Goal: Task Accomplishment & Management: Use online tool/utility

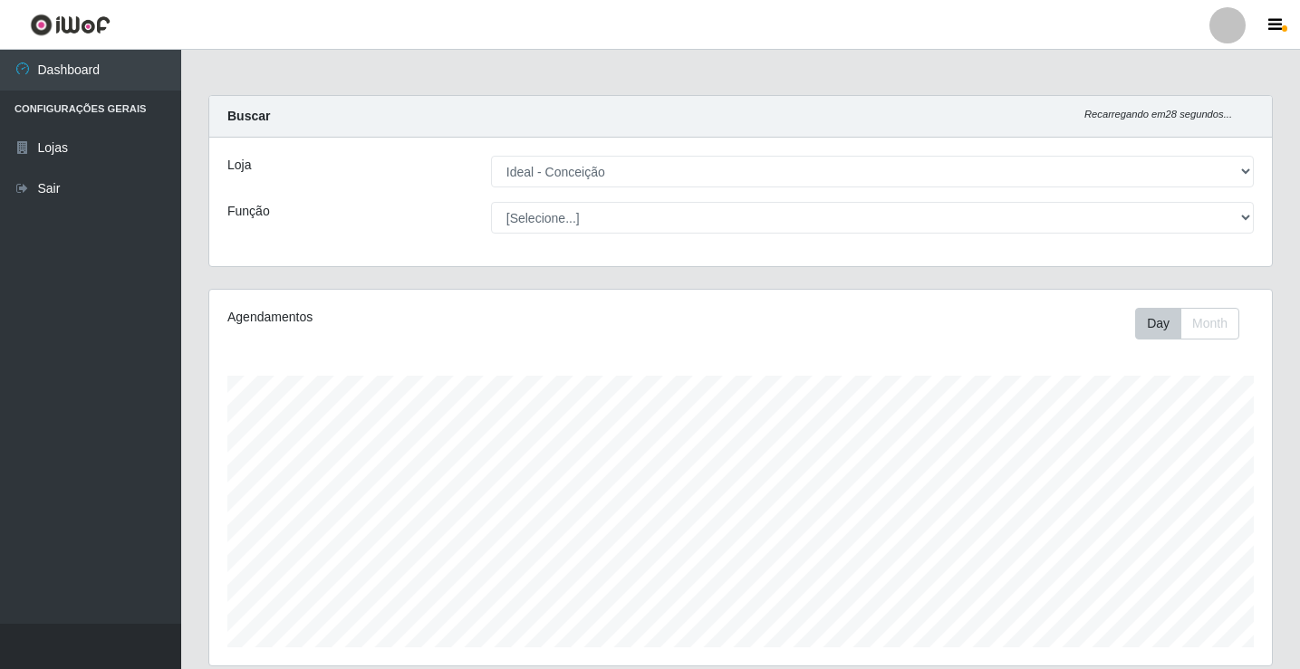
select select "231"
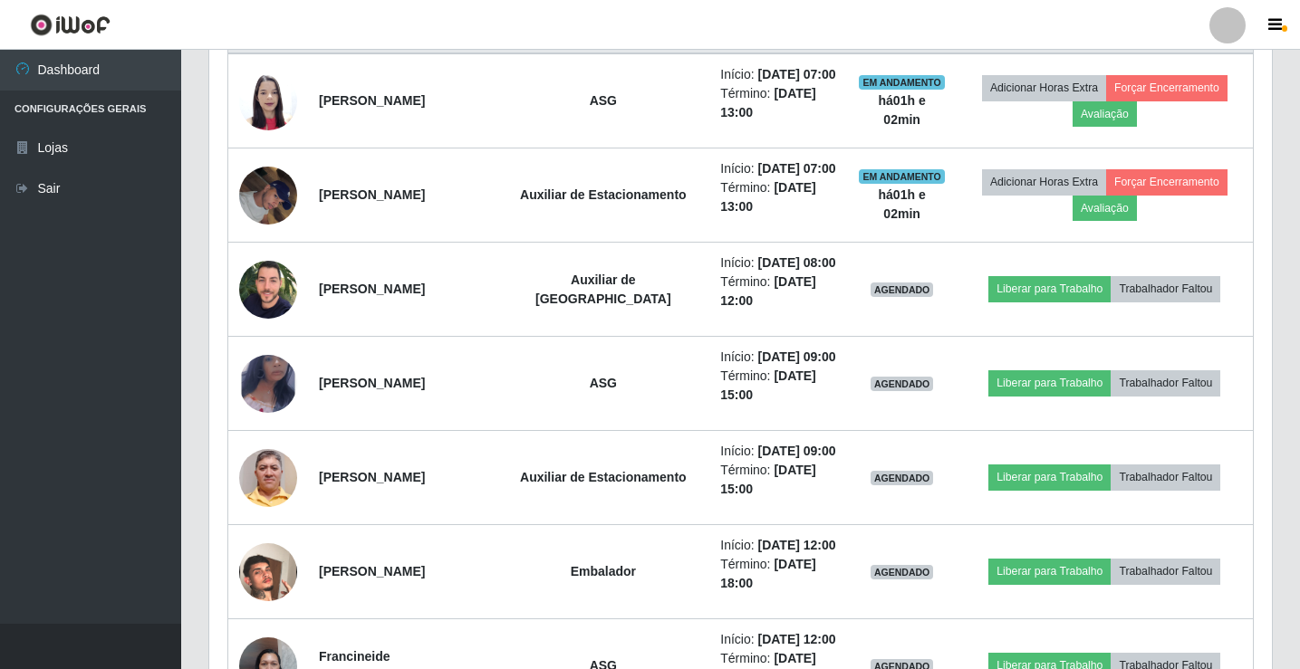
scroll to position [707, 0]
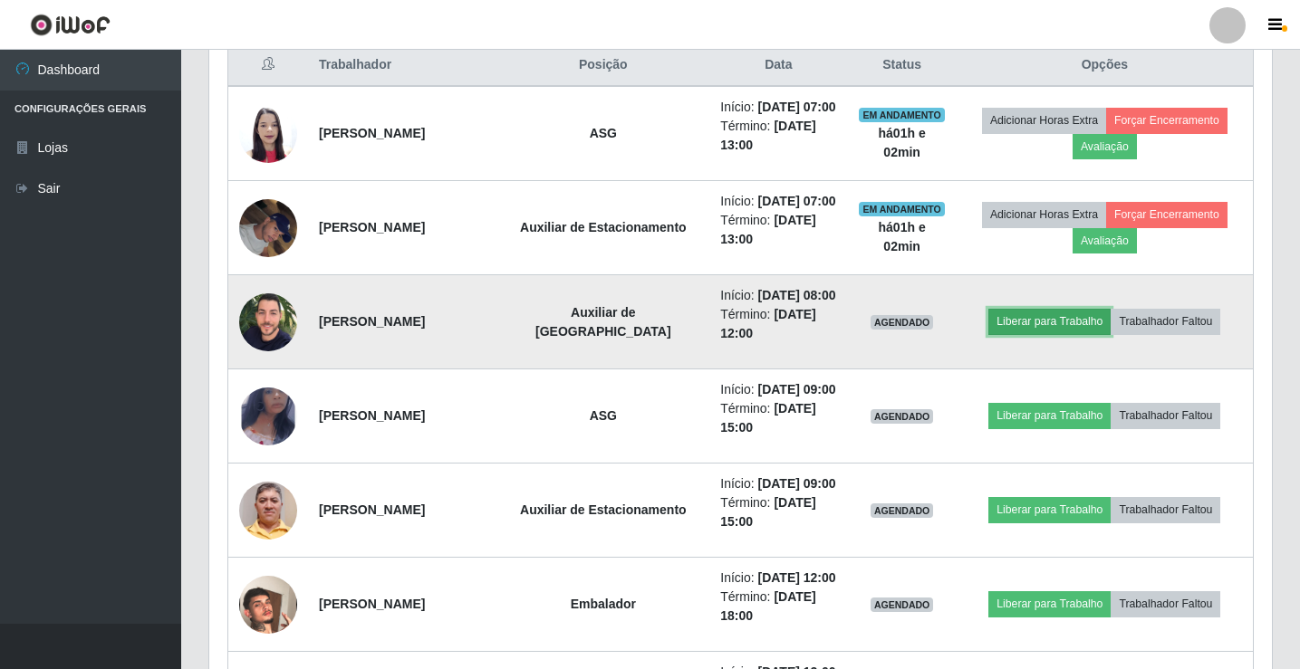
click at [1069, 310] on button "Liberar para Trabalho" at bounding box center [1049, 321] width 122 height 25
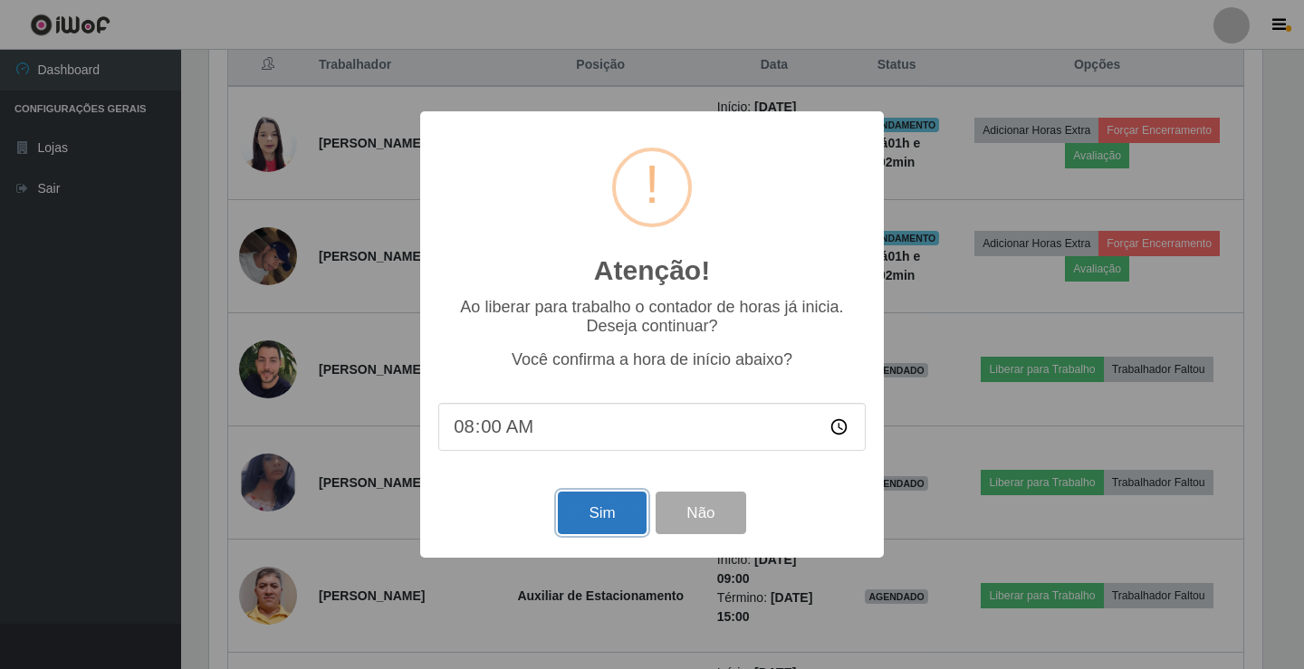
click at [582, 522] on button "Sim" at bounding box center [602, 513] width 88 height 43
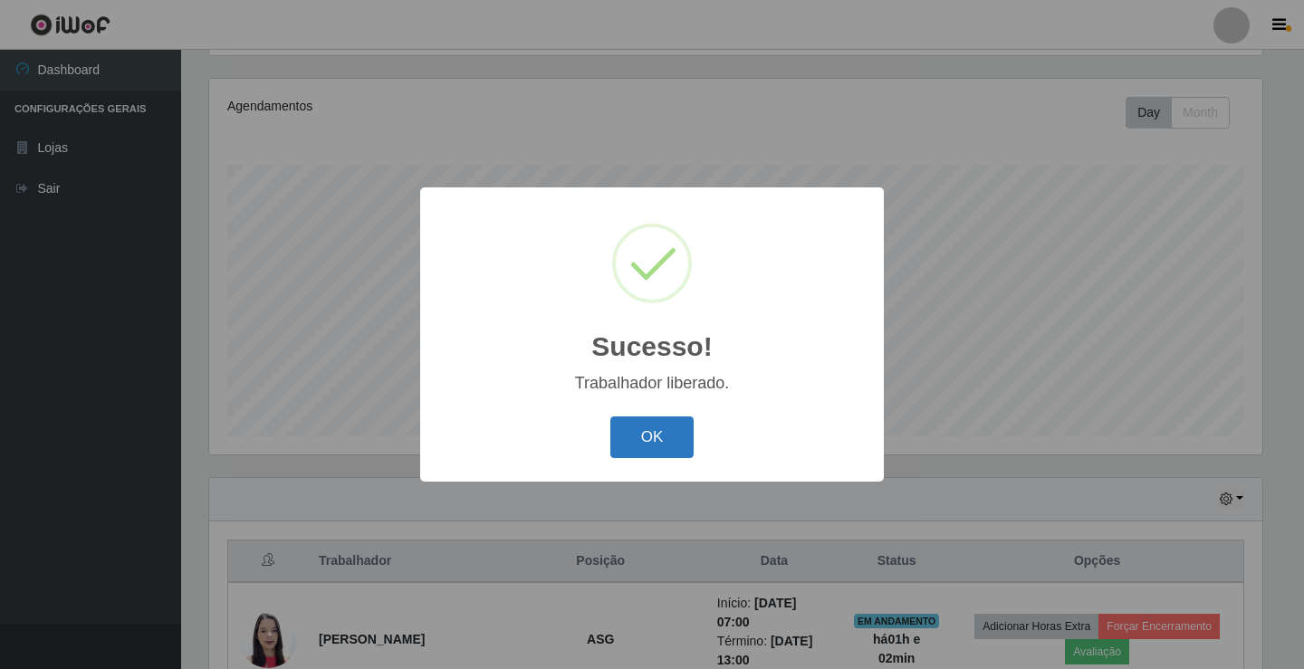
click at [646, 449] on button "OK" at bounding box center [652, 438] width 84 height 43
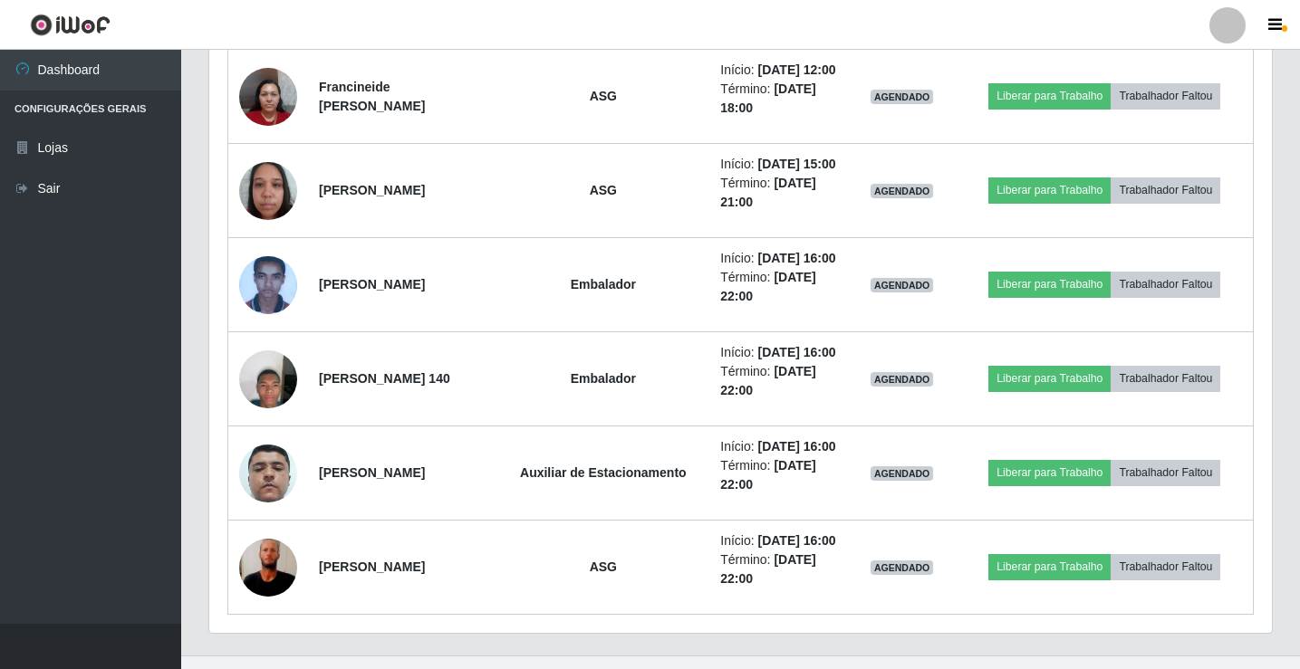
scroll to position [1341, 0]
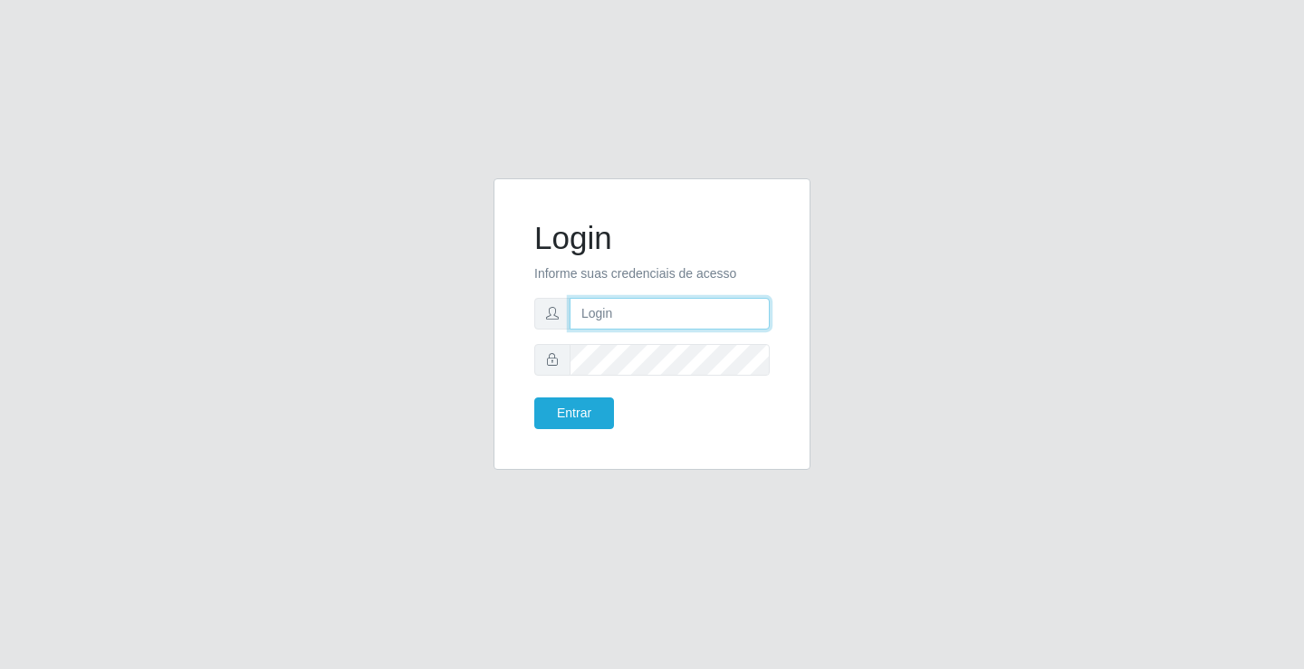
click at [595, 302] on input "text" at bounding box center [670, 314] width 200 height 32
type input "[PERSON_NAME]"
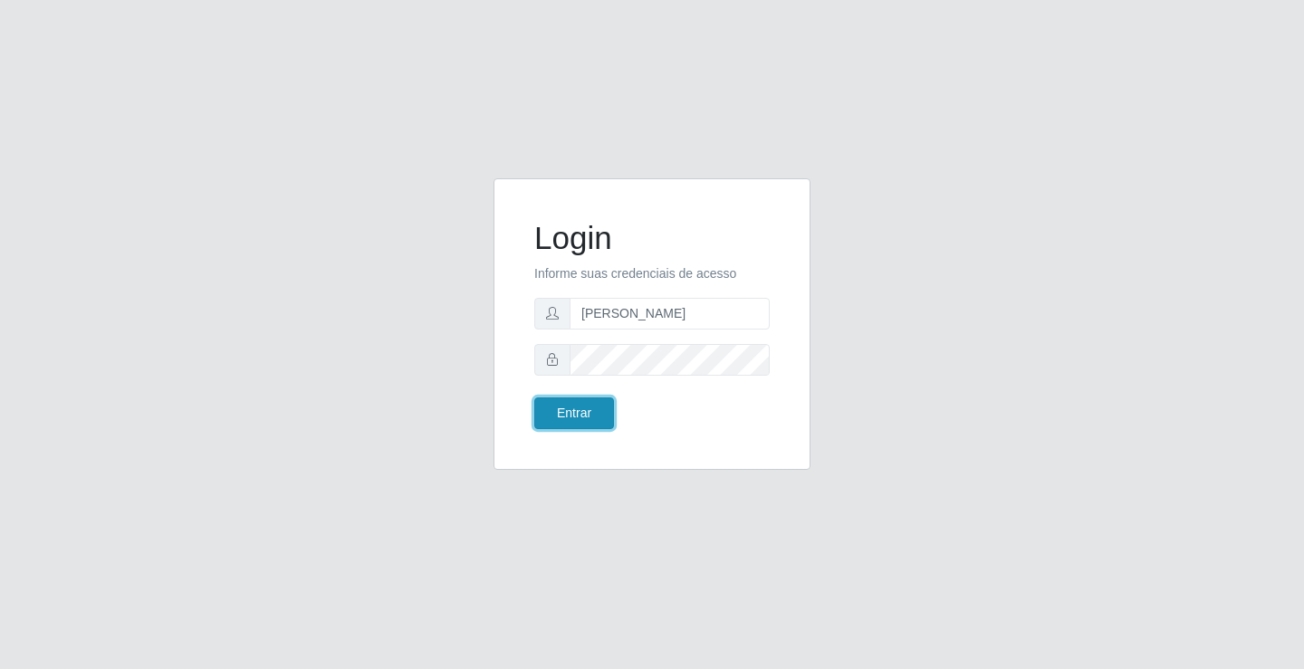
click at [566, 415] on button "Entrar" at bounding box center [574, 414] width 80 height 32
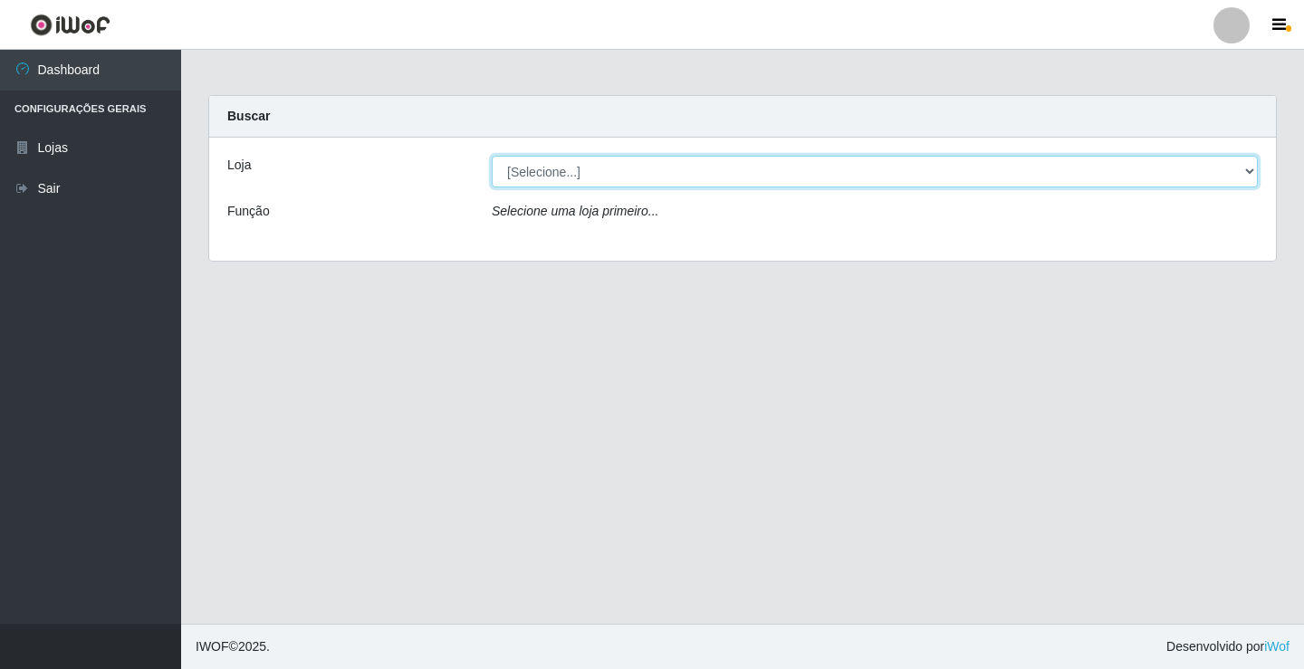
click at [556, 162] on select "[Selecione...] Ideal - Conceição" at bounding box center [875, 172] width 766 height 32
select select "231"
click at [492, 156] on select "[Selecione...] Ideal - Conceição" at bounding box center [875, 172] width 766 height 32
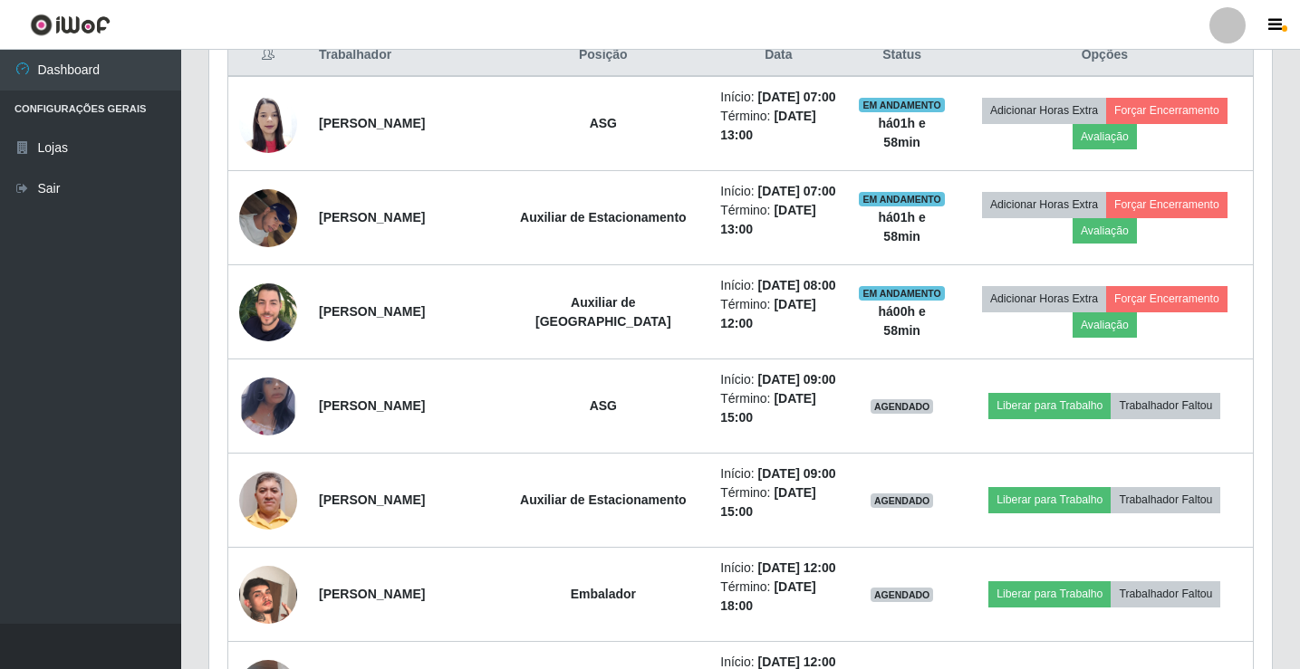
scroll to position [725, 0]
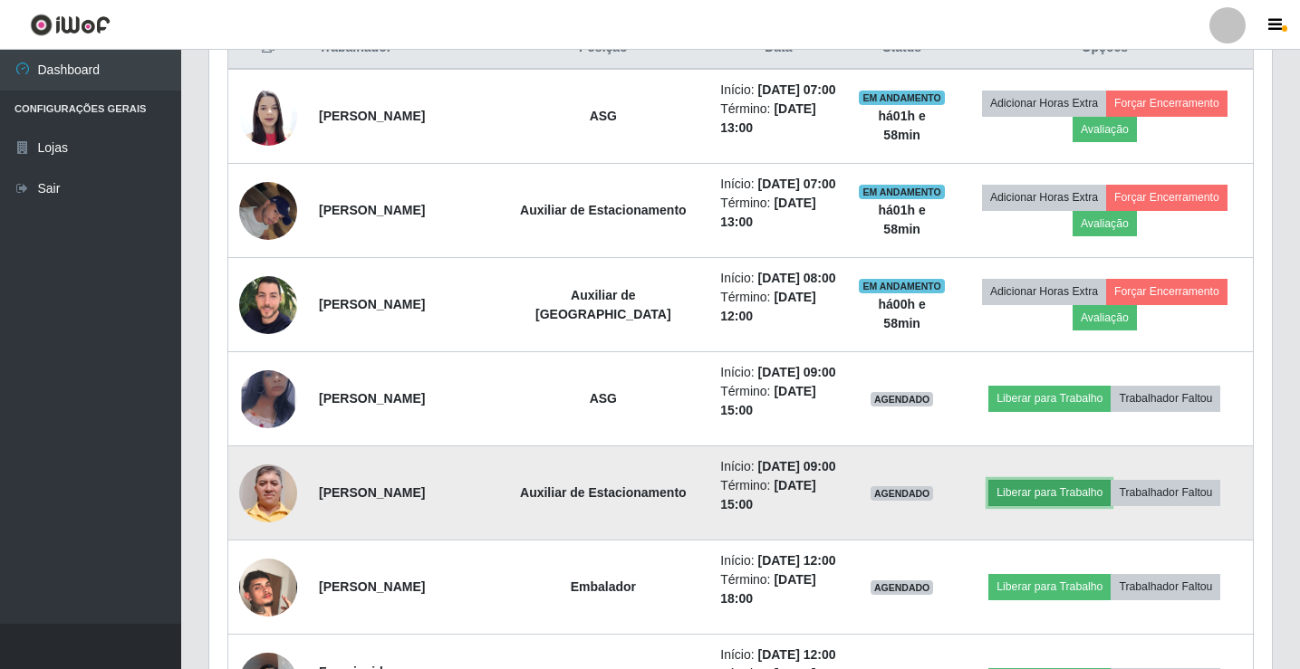
click at [1029, 495] on button "Liberar para Trabalho" at bounding box center [1049, 492] width 122 height 25
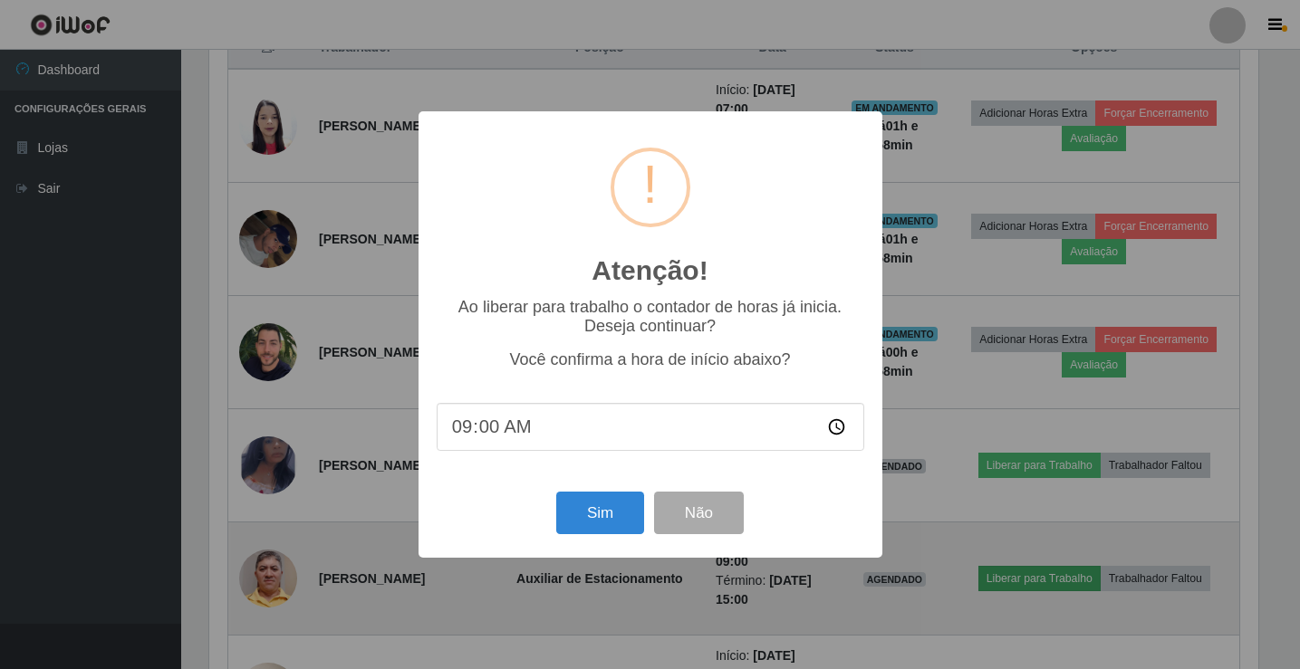
scroll to position [376, 1053]
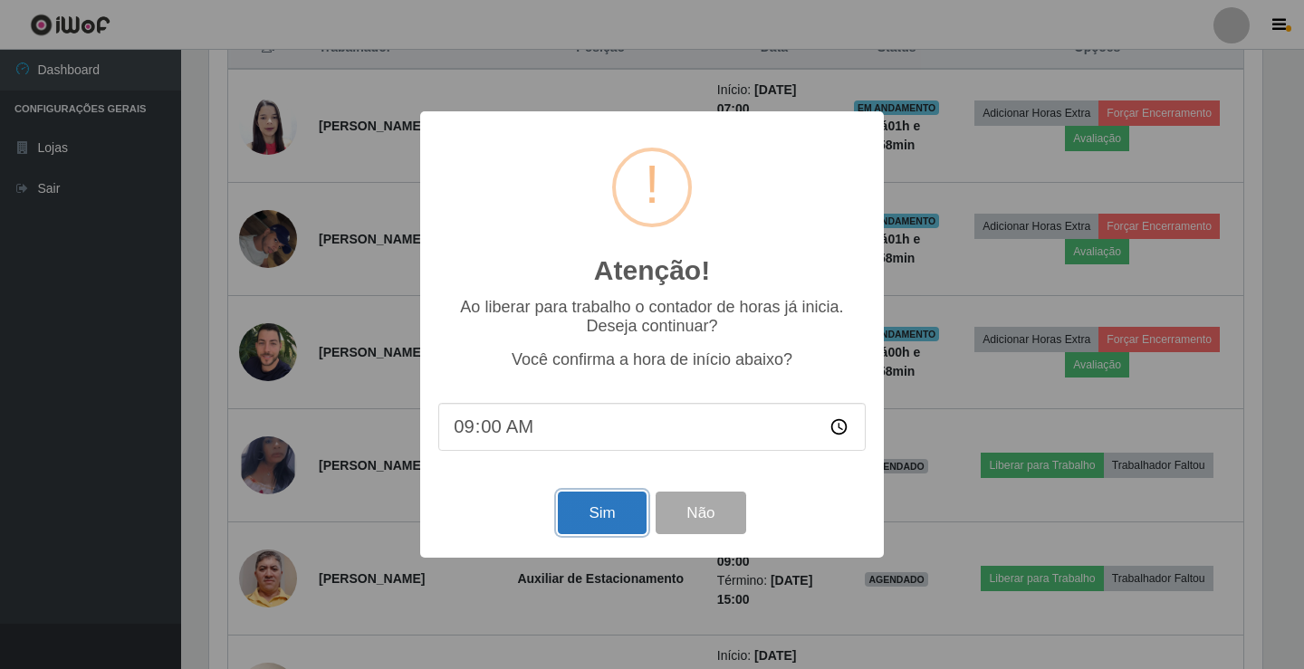
click at [615, 524] on button "Sim" at bounding box center [602, 513] width 88 height 43
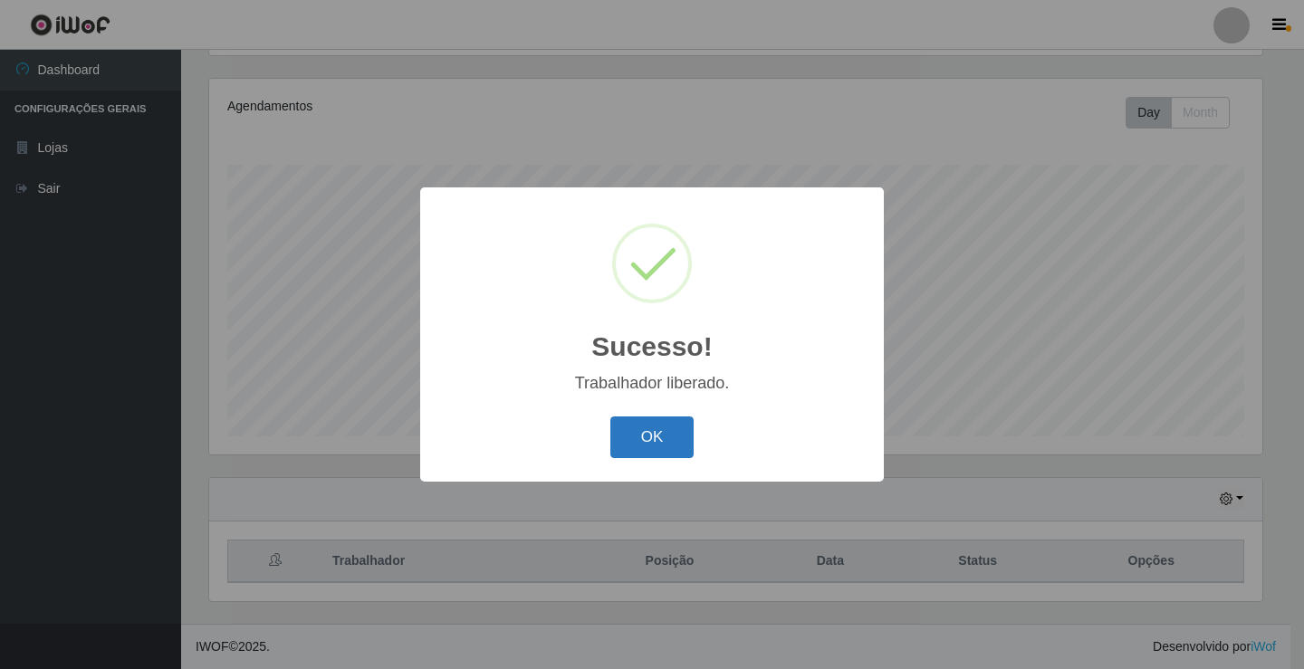
click at [635, 427] on button "OK" at bounding box center [652, 438] width 84 height 43
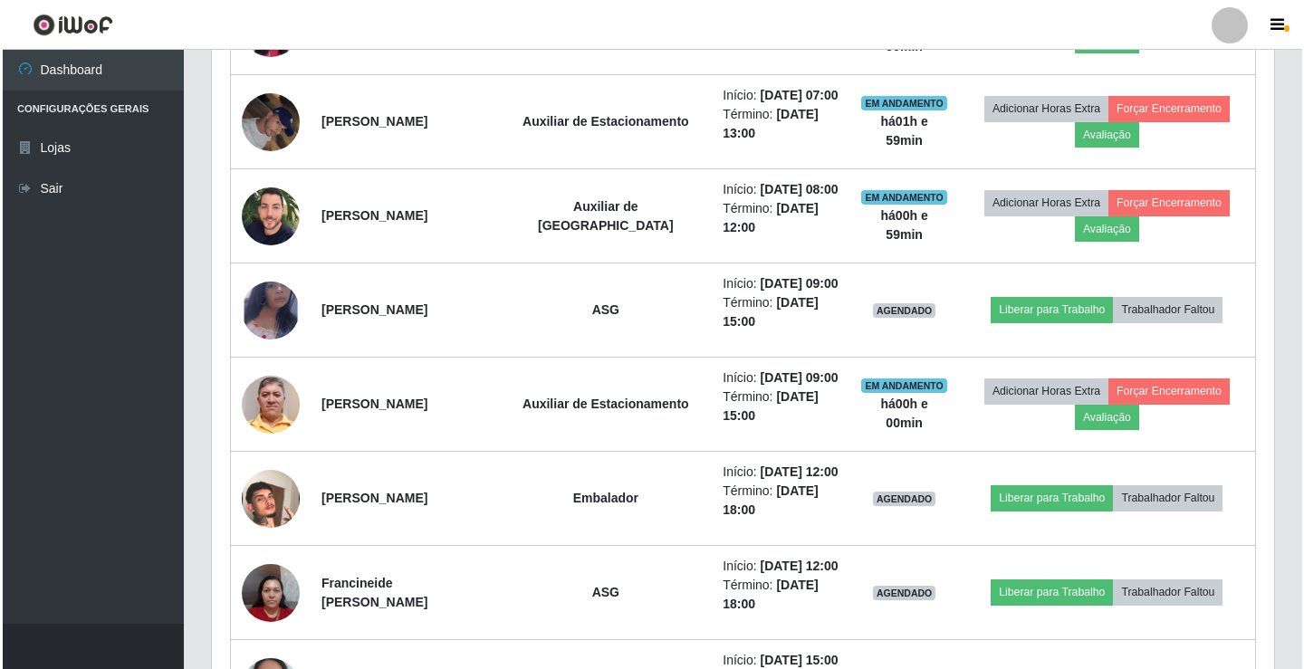
scroll to position [845, 0]
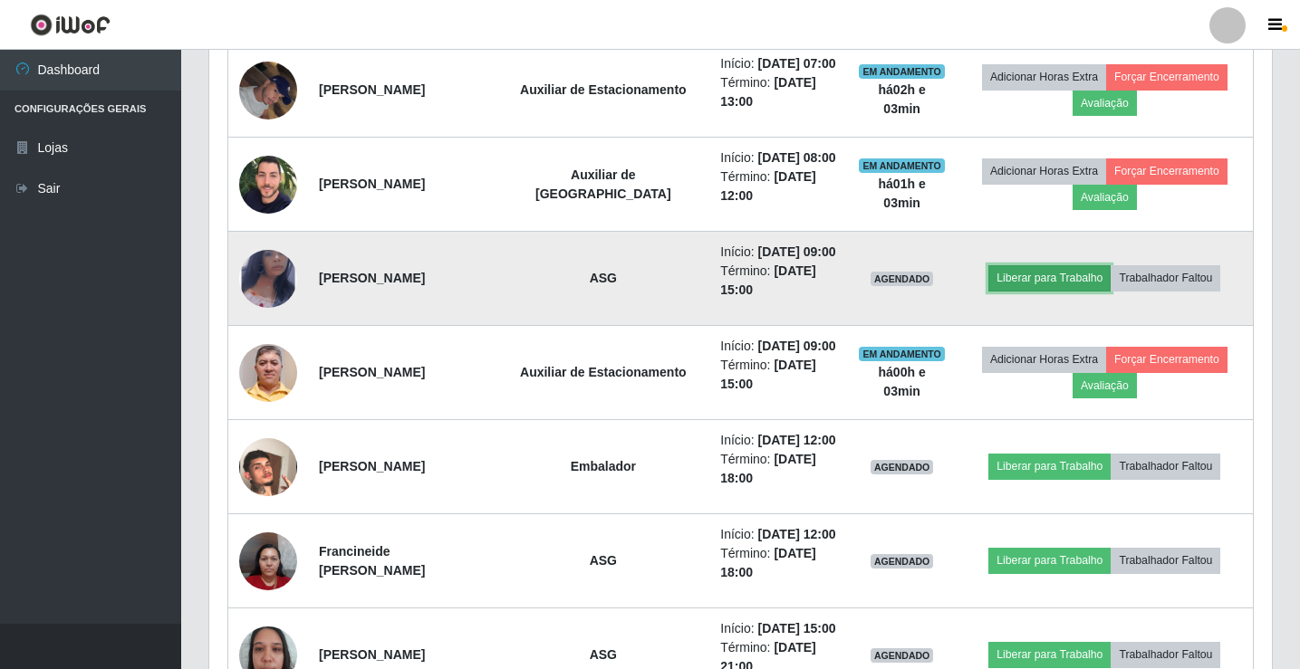
click at [1005, 279] on button "Liberar para Trabalho" at bounding box center [1049, 277] width 122 height 25
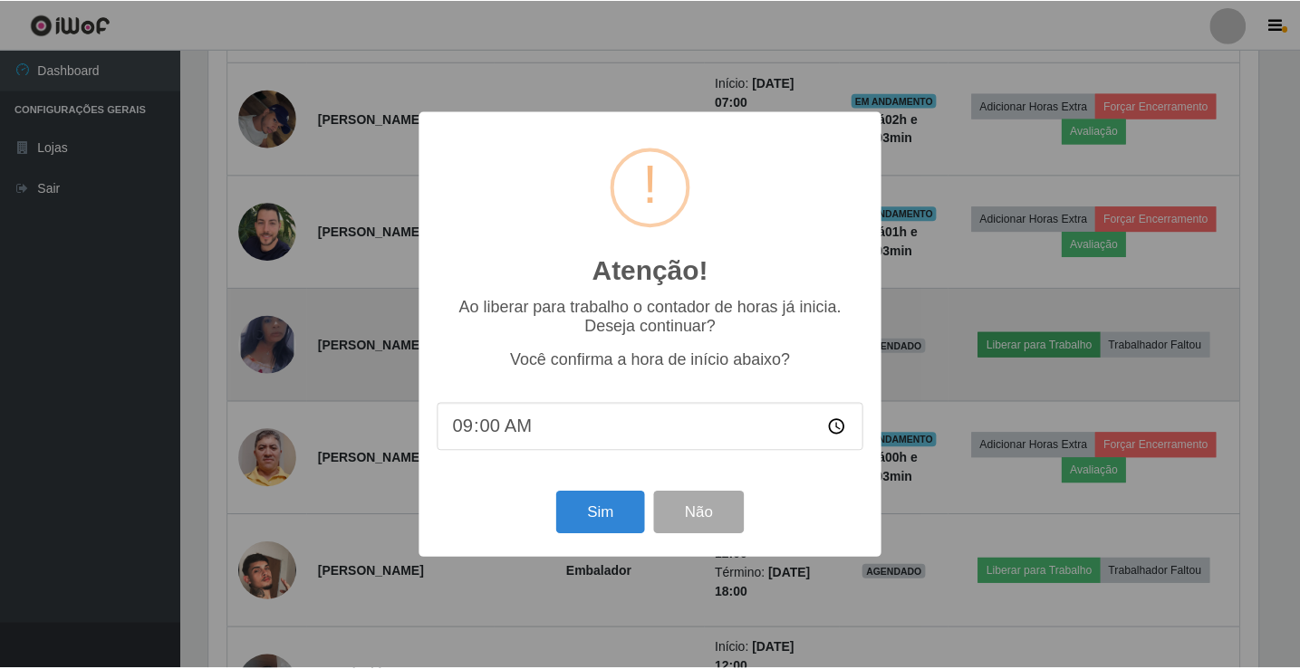
scroll to position [376, 1053]
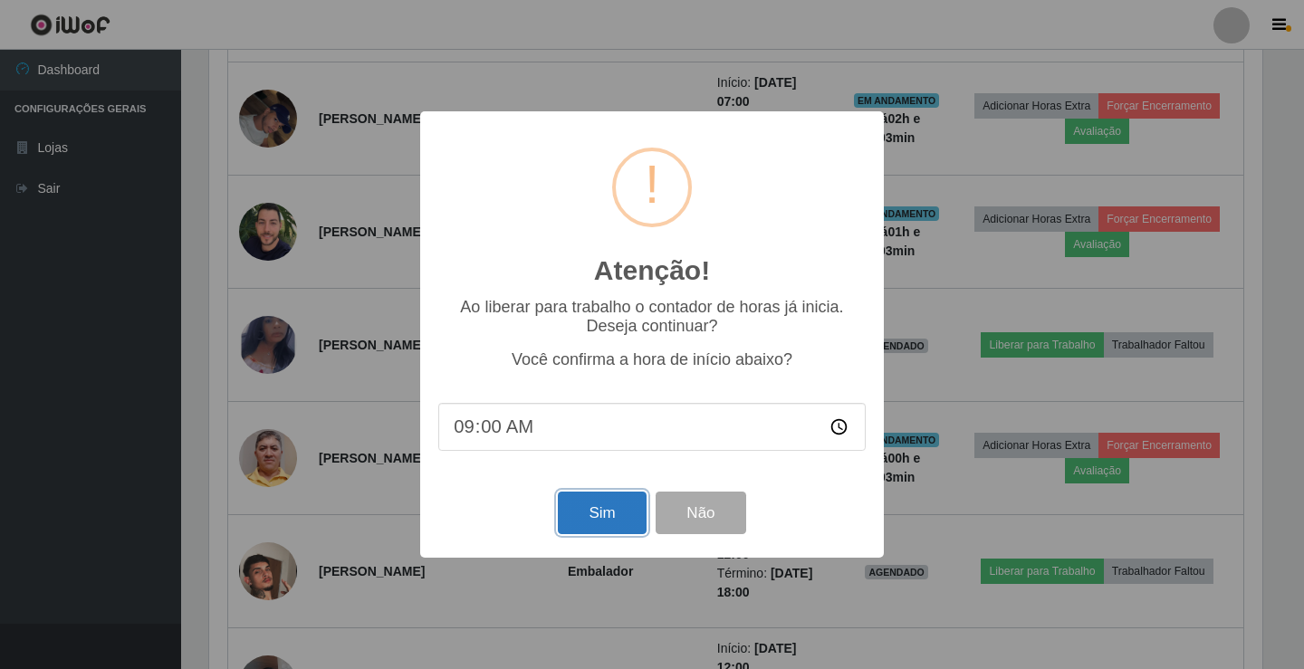
click at [566, 516] on button "Sim" at bounding box center [602, 513] width 88 height 43
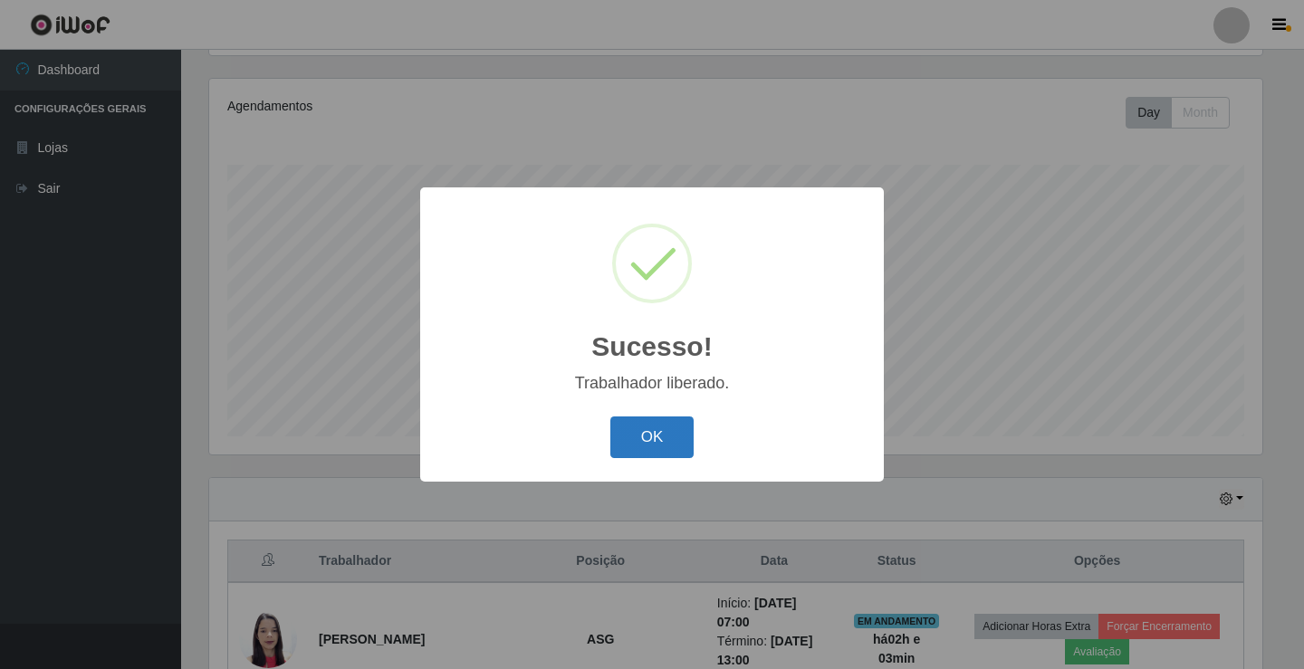
click at [622, 445] on button "OK" at bounding box center [652, 438] width 84 height 43
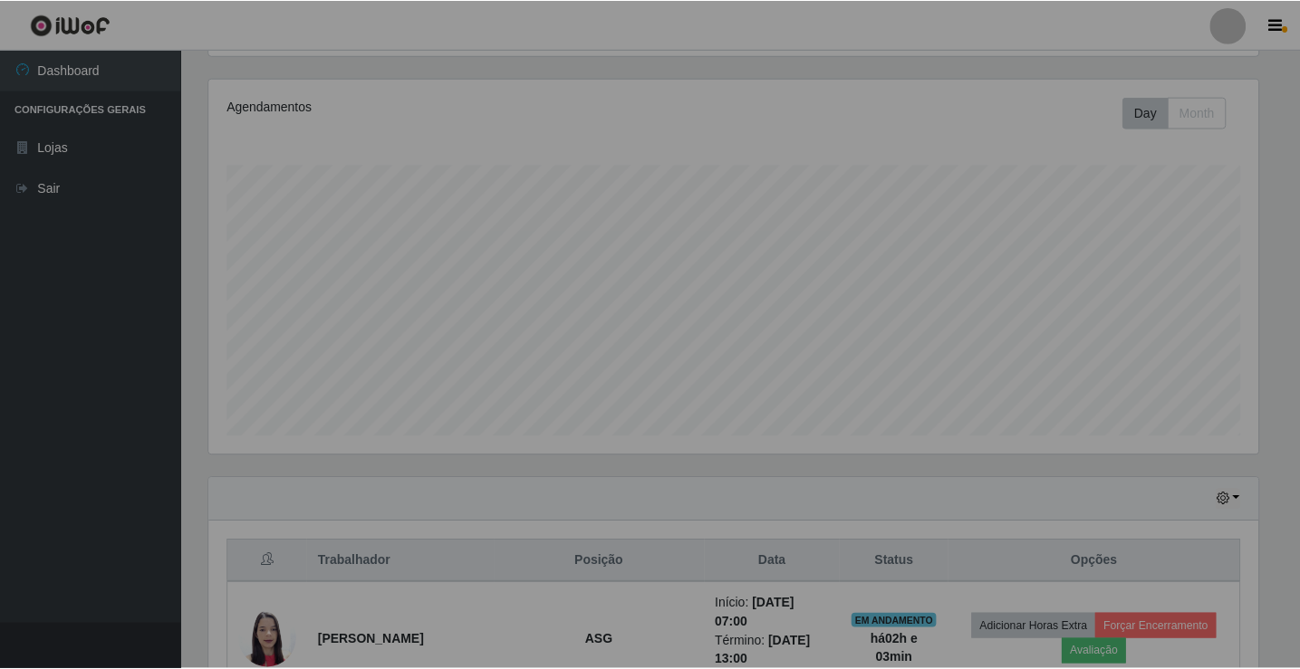
scroll to position [376, 1062]
